Goal: Check status: Check status

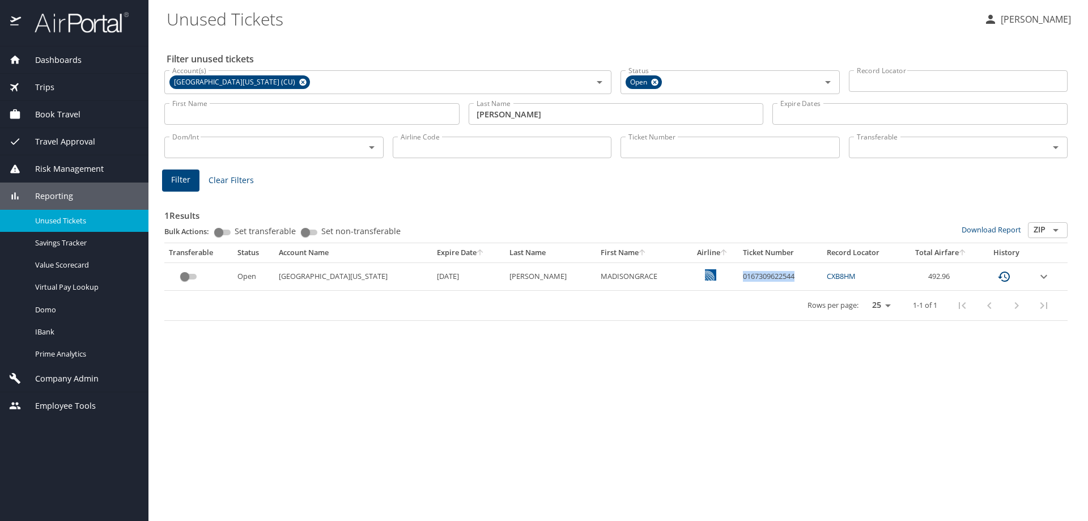
drag, startPoint x: 765, startPoint y: 273, endPoint x: 712, endPoint y: 275, distance: 53.3
click at [738, 275] on td "0167309622544" at bounding box center [780, 276] width 84 height 28
copy td "0167309622544"
click at [49, 85] on span "Trips" at bounding box center [37, 87] width 33 height 12
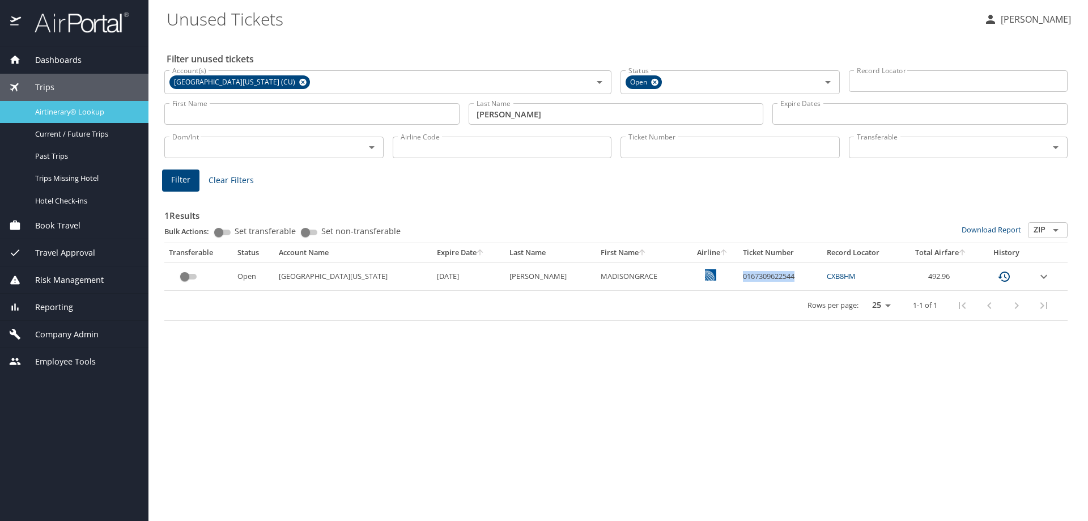
click at [50, 109] on span "Airtinerary® Lookup" at bounding box center [85, 112] width 100 height 11
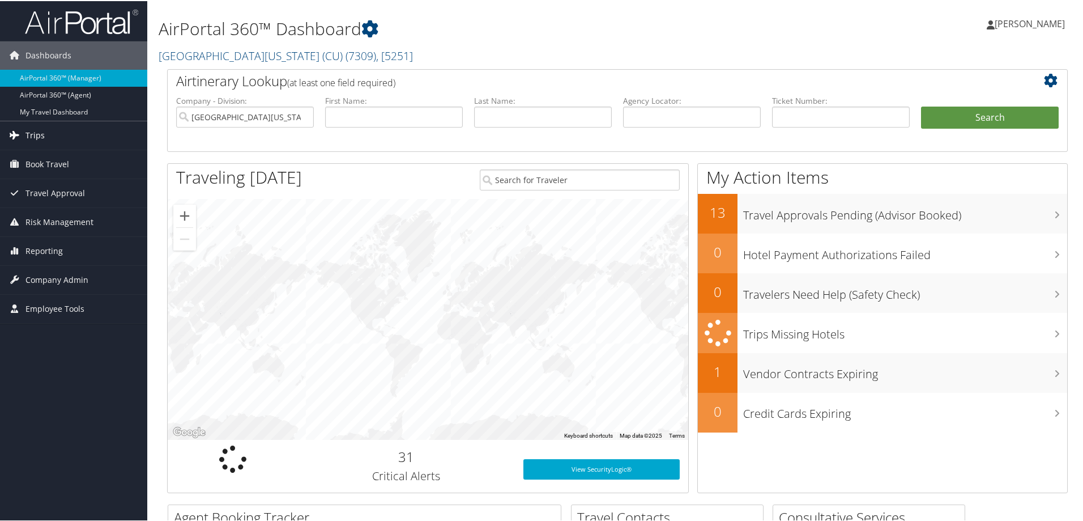
click at [39, 135] on span "Trips" at bounding box center [34, 134] width 19 height 28
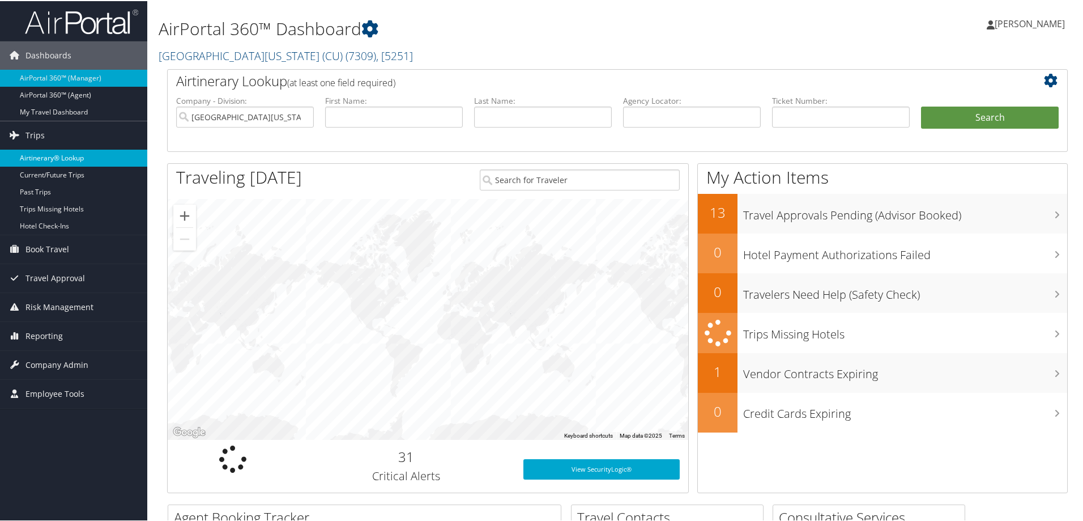
click at [42, 152] on link "Airtinerary® Lookup" at bounding box center [73, 156] width 147 height 17
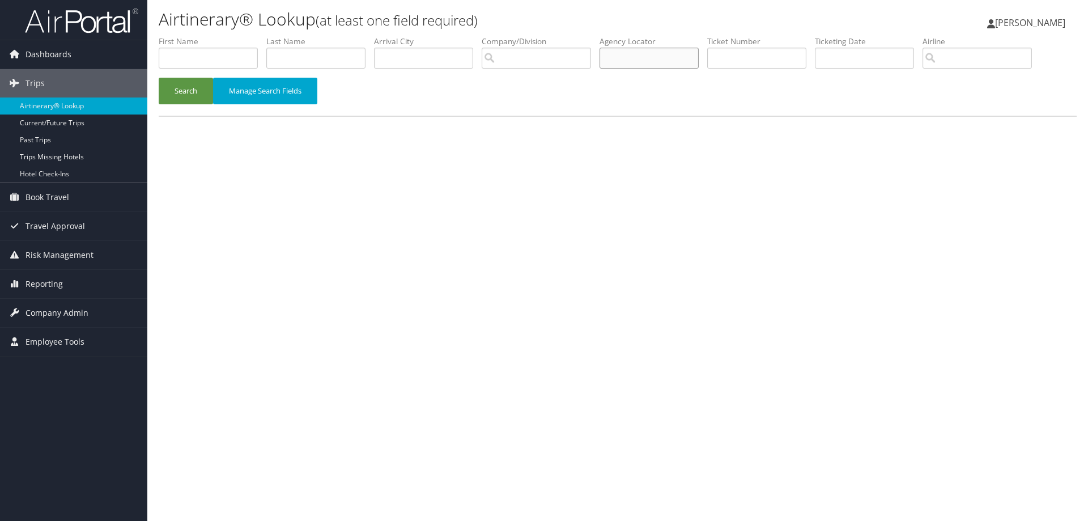
click at [653, 60] on input "text" at bounding box center [649, 58] width 99 height 21
type input "d5zlk5"
click at [193, 90] on button "Search" at bounding box center [186, 91] width 54 height 27
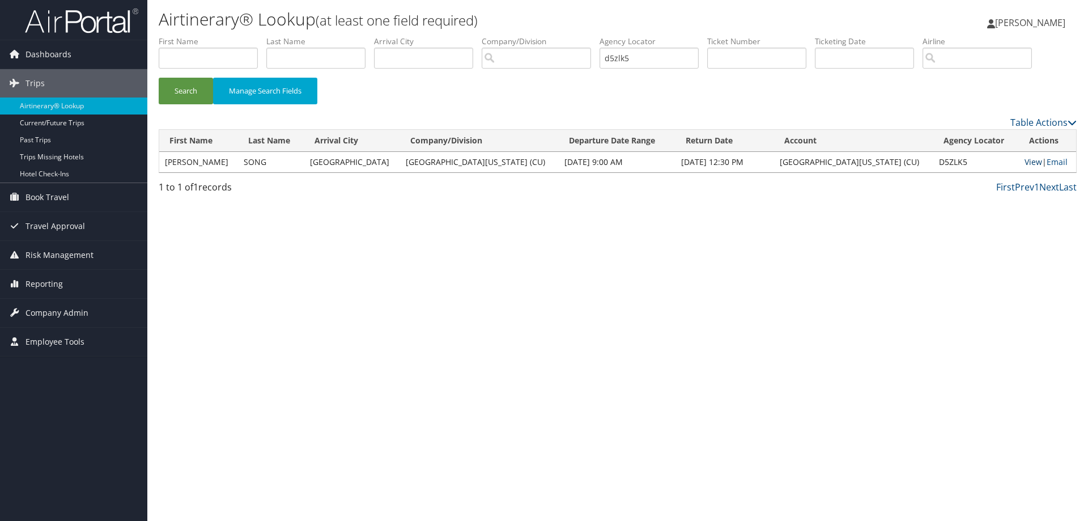
click at [1024, 161] on link "View" at bounding box center [1033, 161] width 18 height 11
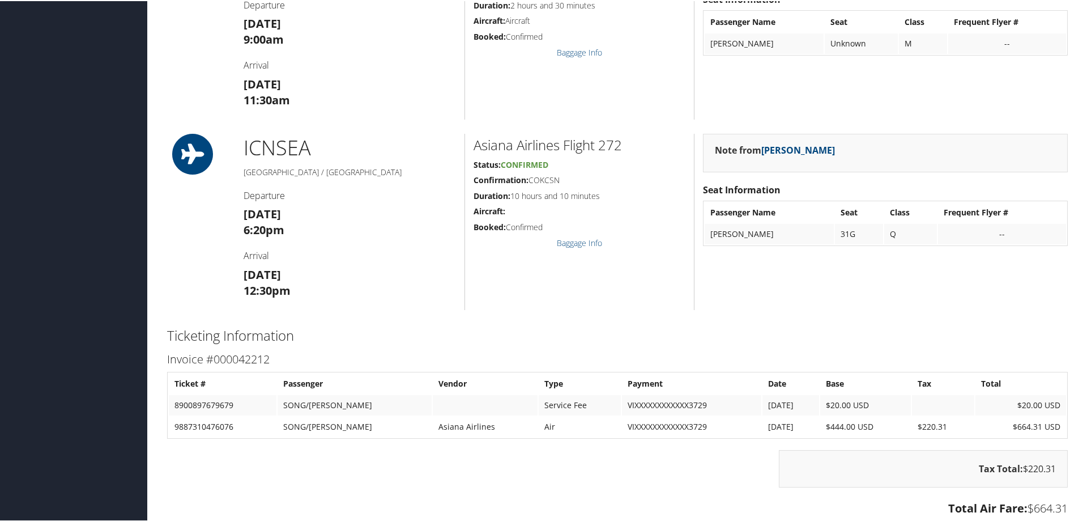
scroll to position [567, 0]
